Goal: Find contact information: Find contact information

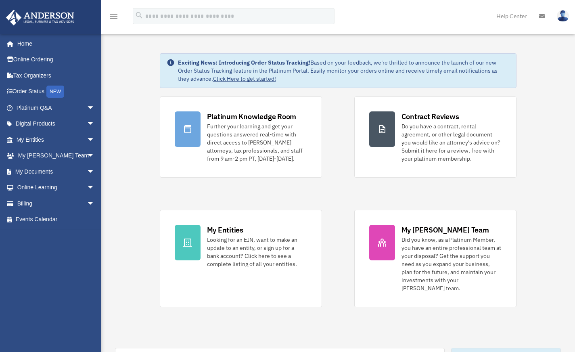
click at [64, 152] on link "My [PERSON_NAME] Team arrow_drop_down" at bounding box center [56, 156] width 101 height 16
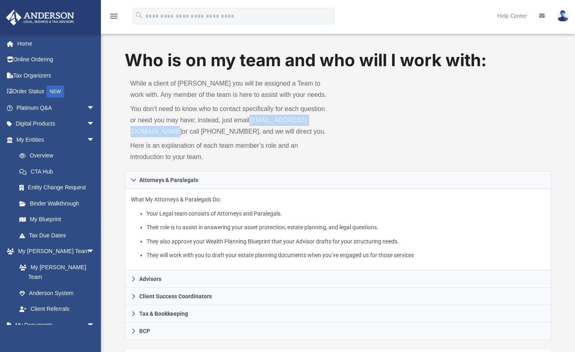
drag, startPoint x: 129, startPoint y: 131, endPoint x: 225, endPoint y: 131, distance: 96.0
click at [225, 131] on div "While a client of [PERSON_NAME] you will be assigned a Team to work with. Any m…" at bounding box center [231, 121] width 213 height 99
copy link "[EMAIL_ADDRESS][DOMAIN_NAME]"
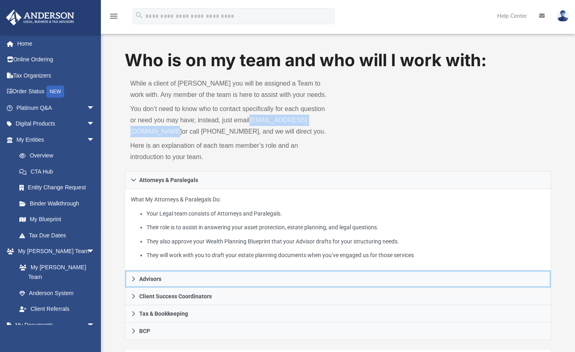
click at [143, 281] on span "Advisors" at bounding box center [150, 279] width 22 height 6
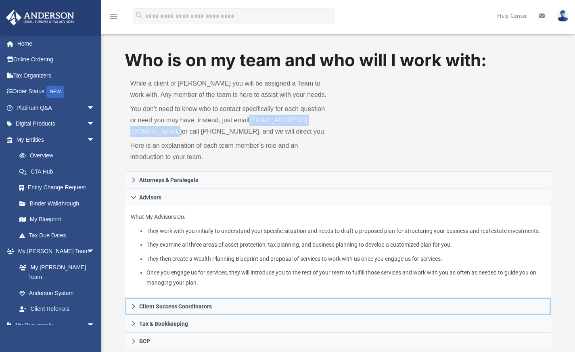
click at [185, 309] on span "Client Success Coordinators" at bounding box center [175, 306] width 73 height 6
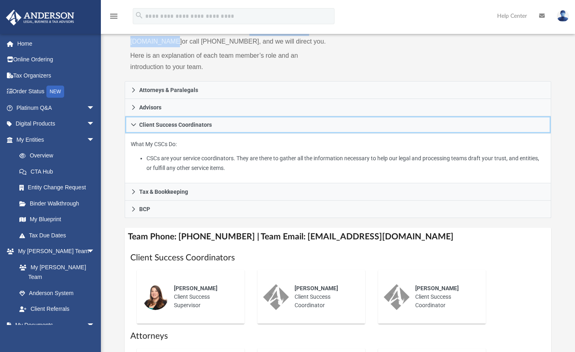
scroll to position [92, 0]
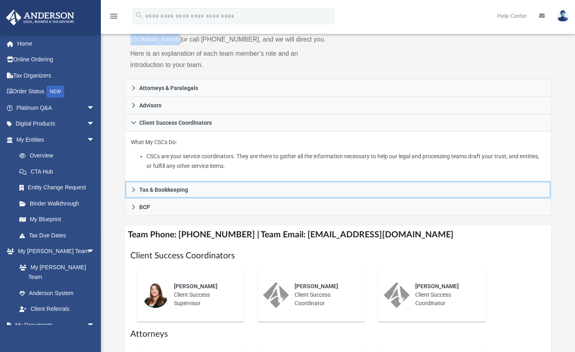
click at [159, 192] on span "Tax & Bookkeeping" at bounding box center [163, 190] width 49 height 6
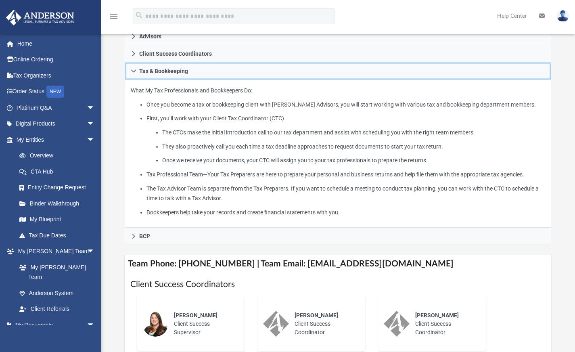
scroll to position [163, 0]
